Goal: Check status

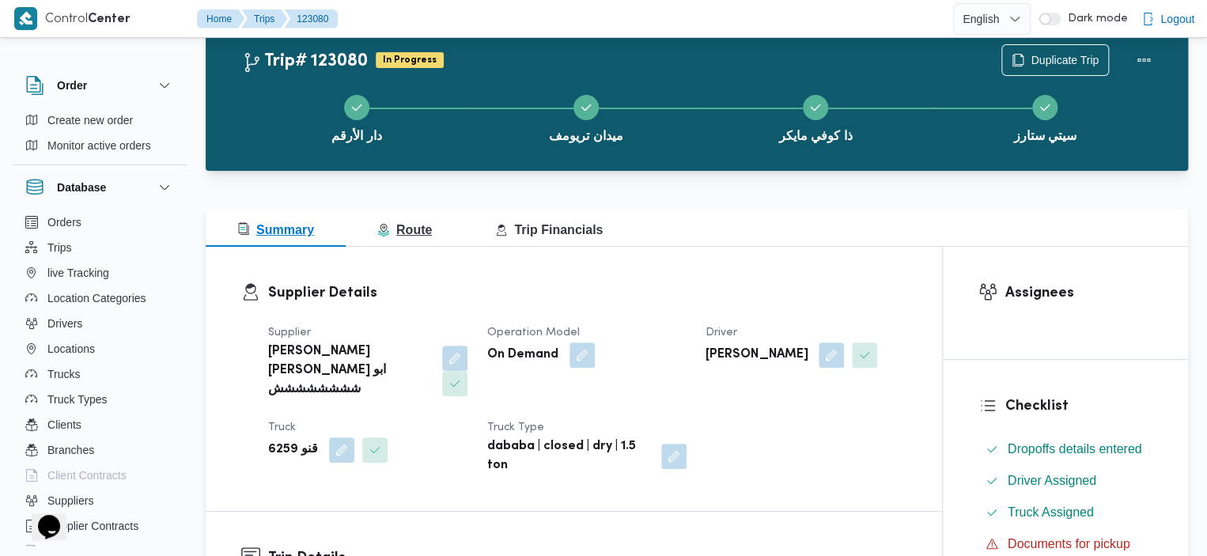
click at [428, 225] on span "Route" at bounding box center [404, 229] width 55 height 13
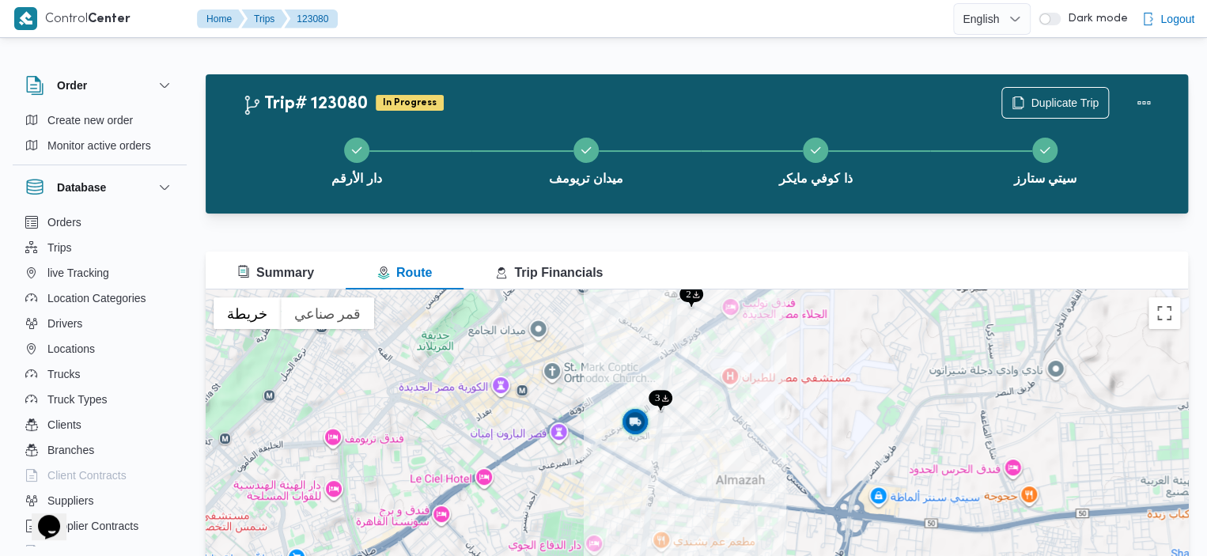
drag, startPoint x: 713, startPoint y: 492, endPoint x: 690, endPoint y: 439, distance: 57.7
click at [689, 439] on div at bounding box center [697, 486] width 982 height 395
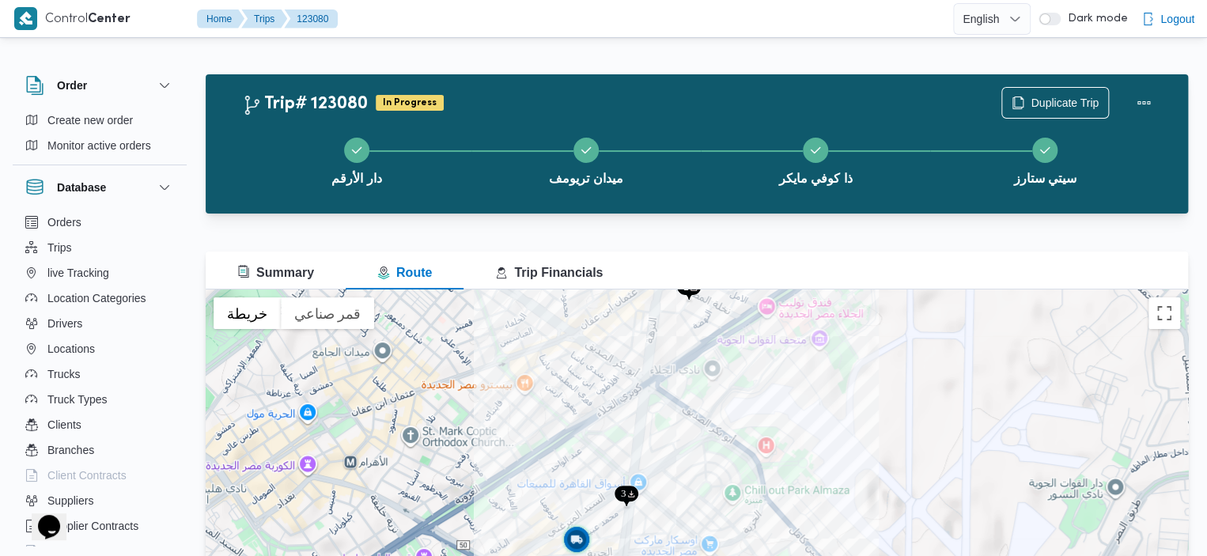
drag, startPoint x: 690, startPoint y: 438, endPoint x: 683, endPoint y: 566, distance: 127.5
click at [683, 555] on html "Control Center Home Trips 123080 English عربي Dark mode Logout Order Create new…" at bounding box center [603, 278] width 1207 height 556
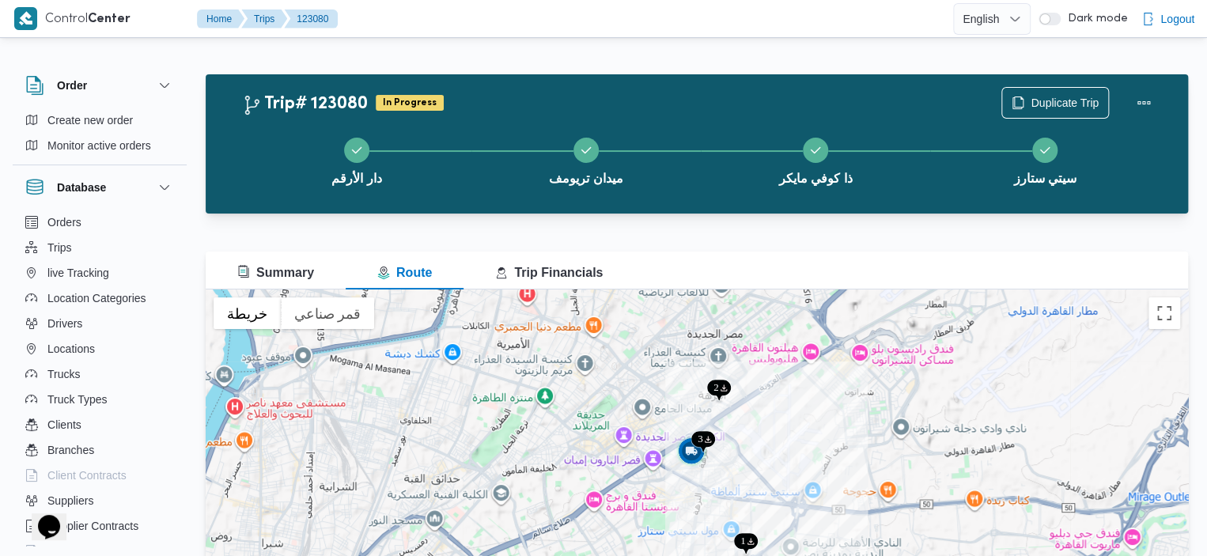
click at [632, 53] on div "Trip# 123080 In Progress Duplicate Trip دار الأرقم ميدان تريومف ذا كوفي مايكر س…" at bounding box center [697, 368] width 982 height 634
